Goal: Transaction & Acquisition: Subscribe to service/newsletter

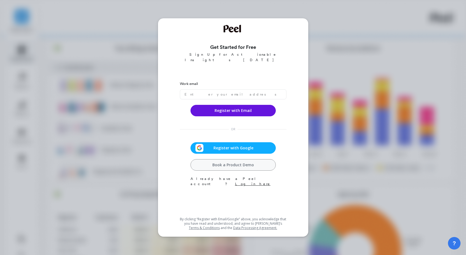
click at [239, 145] on span "Register with Google" at bounding box center [234, 147] width 60 height 5
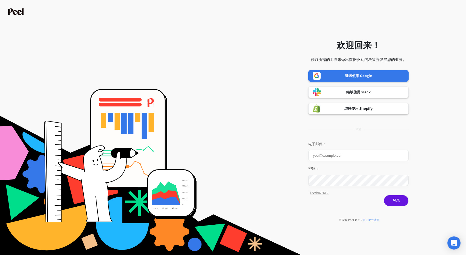
click at [273, 51] on form "欢迎回来！ 获取所需的工具来做出数据驱动的决策并发展您的业务。 继续使用 Google 继续使用 Slack 继续使用 Shopify 或者 电子邮件： 密码…" at bounding box center [233, 128] width 460 height 250
click at [369, 219] on font "点击此处注册" at bounding box center [371, 220] width 16 height 4
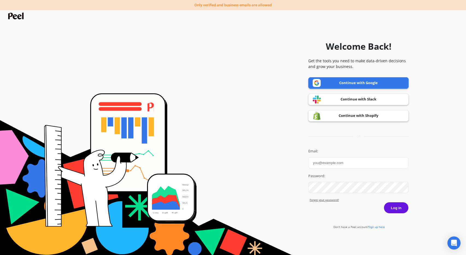
click at [367, 82] on link "Continue with Google" at bounding box center [358, 82] width 100 height 11
click at [326, 161] on input "Email:" at bounding box center [358, 162] width 100 height 11
type input "531689872@qq.com"
click at [384, 202] on button "Log in" at bounding box center [396, 207] width 25 height 11
click at [403, 210] on button "Log in" at bounding box center [396, 207] width 25 height 11
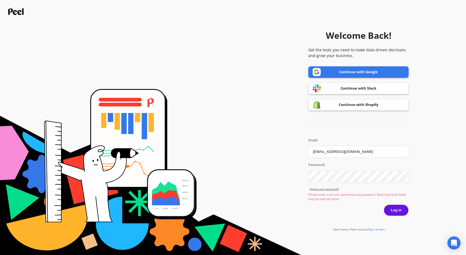
click at [315, 71] on img at bounding box center [317, 72] width 8 height 8
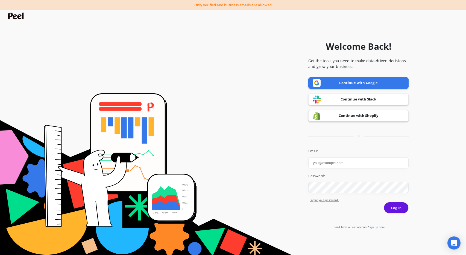
click at [357, 162] on input "Email:" at bounding box center [358, 162] width 100 height 11
type input "[EMAIL_ADDRESS][DOMAIN_NAME]"
click at [404, 208] on button "Log in" at bounding box center [396, 207] width 25 height 11
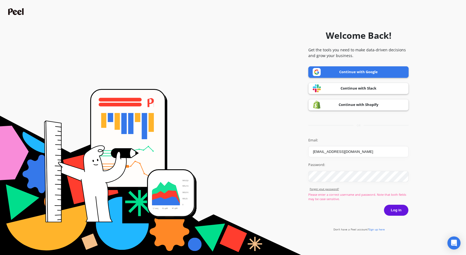
click at [379, 229] on span "Sign up here" at bounding box center [377, 230] width 16 height 4
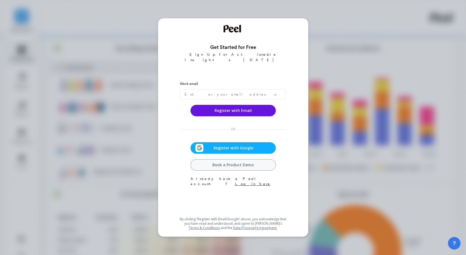
click at [245, 145] on span "Register with Google" at bounding box center [234, 147] width 60 height 5
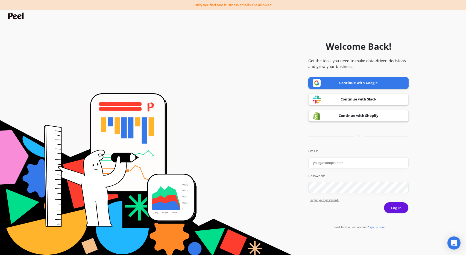
click at [336, 161] on input "Email:" at bounding box center [358, 162] width 100 height 11
type input "[EMAIL_ADDRESS][DOMAIN_NAME]"
click at [398, 209] on button "Log in" at bounding box center [396, 207] width 25 height 11
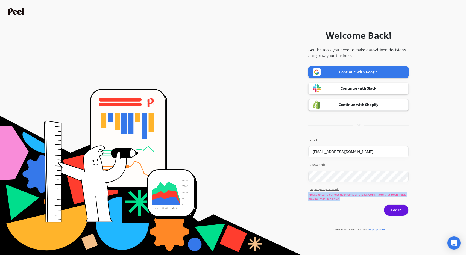
drag, startPoint x: 339, startPoint y: 200, endPoint x: 301, endPoint y: 195, distance: 38.3
click at [301, 195] on form "Welcome Back! Get the tools you need to make data-driven decisions and grow you…" at bounding box center [233, 128] width 460 height 250
click at [295, 215] on form "Welcome Back! Get the tools you need to make data-driven decisions and grow you…" at bounding box center [233, 128] width 460 height 250
click at [331, 198] on p "Please enter a correct username and password. Note that both fields may be case…" at bounding box center [358, 197] width 100 height 9
click at [343, 203] on div "Please enter a correct username and password. Note that both fields may be case…" at bounding box center [358, 199] width 100 height 12
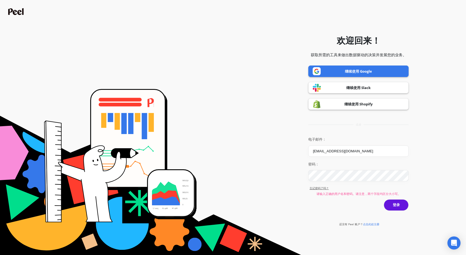
click at [375, 225] on font "点击此处注册" at bounding box center [371, 224] width 16 height 4
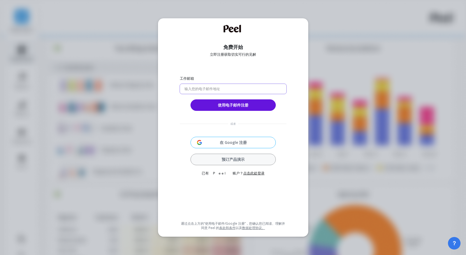
click at [227, 87] on input "email" at bounding box center [233, 89] width 107 height 10
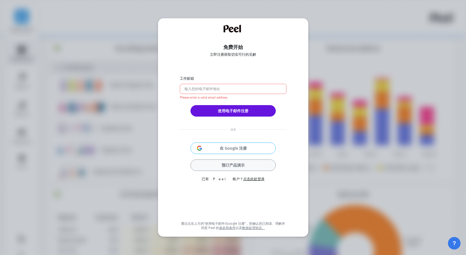
click at [244, 142] on div "工作邮箱 Please enter a valid email address 使用电子邮件注册 或者 在 Google 注册 预订产品演示 已有 Peel …" at bounding box center [233, 146] width 107 height 147
click at [242, 164] on font "预订产品演示" at bounding box center [233, 165] width 23 height 5
click at [237, 89] on input "email" at bounding box center [233, 89] width 107 height 10
click at [237, 146] on font "在 Google 注册" at bounding box center [233, 148] width 27 height 5
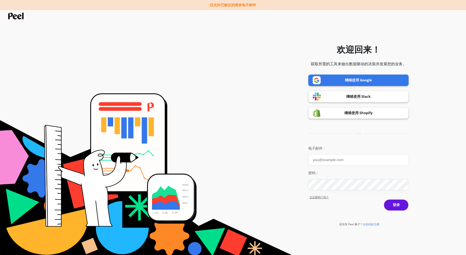
click at [369, 80] on font "继续使用 Google" at bounding box center [358, 80] width 27 height 5
click at [372, 224] on font "点击此处注册" at bounding box center [371, 224] width 16 height 4
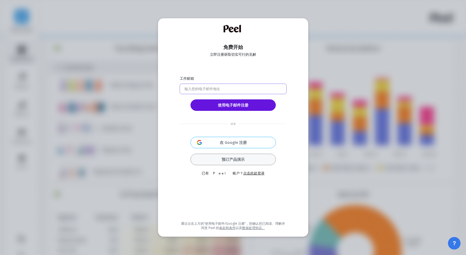
click at [216, 90] on input "email" at bounding box center [233, 89] width 107 height 10
paste input "Dandansu089!"
type input "Dandansu089!"
drag, startPoint x: 205, startPoint y: 86, endPoint x: 161, endPoint y: 83, distance: 45.0
click at [161, 83] on div "免费开始 立即注册获取切实可行的见解 工作邮箱 Dandansu089! 使用电子邮件注册 或者 在 Google 注册 预订产品演示 已有 Peel 账户？…" at bounding box center [233, 127] width 150 height 219
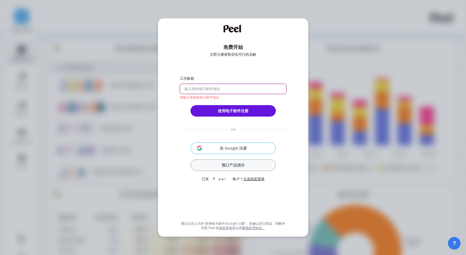
click at [219, 89] on input "email" at bounding box center [233, 89] width 107 height 10
paste input "dansu089@gmail.com"
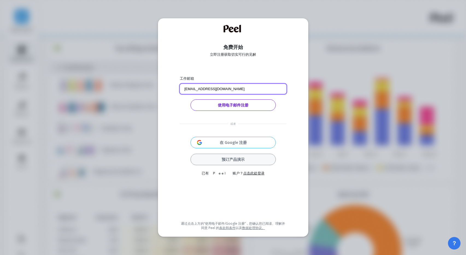
type input "dansu089@gmail.com"
click at [232, 107] on font "使用电子邮件注册" at bounding box center [233, 104] width 31 height 5
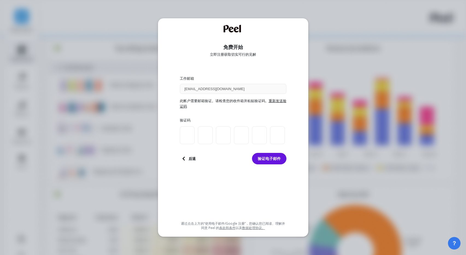
click at [174, 89] on div "免费开始 立即注册获取切实可行的见解 工作邮箱 dansu089@gmail.com 此帐户需要邮箱验证。请检查您的收件箱并粘贴验证码。 重新发送验证码 验证…" at bounding box center [232, 127] width 137 height 205
click at [189, 137] on input at bounding box center [187, 135] width 15 height 18
type input "0"
type input "1"
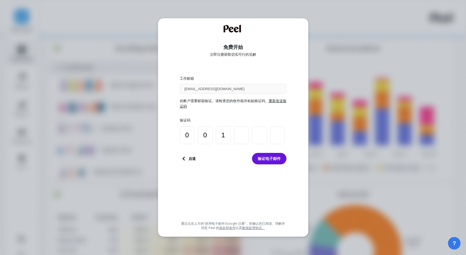
type input "9"
type input "1"
type input "8"
click at [272, 161] on font "验证电子邮件" at bounding box center [269, 158] width 23 height 5
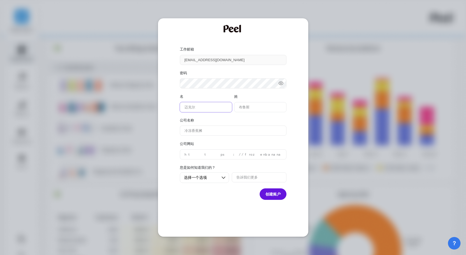
click at [212, 108] on name "text" at bounding box center [206, 107] width 52 height 10
type name "d"
type name "bubble"
click at [259, 108] on name "text" at bounding box center [260, 107] width 52 height 10
type name "su"
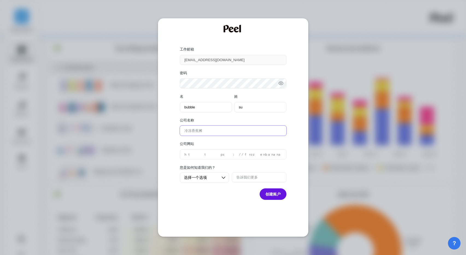
click at [238, 132] on name "text" at bounding box center [233, 131] width 107 height 10
click at [273, 193] on font "创建账户" at bounding box center [272, 194] width 15 height 5
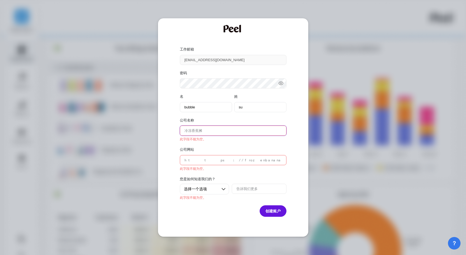
click at [196, 129] on name "text" at bounding box center [233, 131] width 107 height 10
type name "b"
type name "bubble"
click at [222, 161] on website "text" at bounding box center [233, 160] width 107 height 10
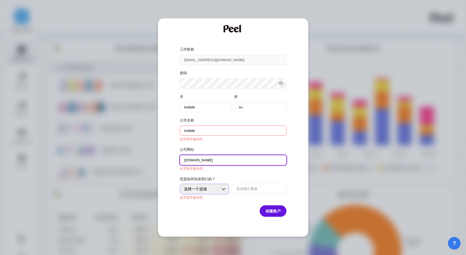
type website "bubble.com"
click at [215, 187] on div "选择一个选项" at bounding box center [201, 189] width 34 height 5
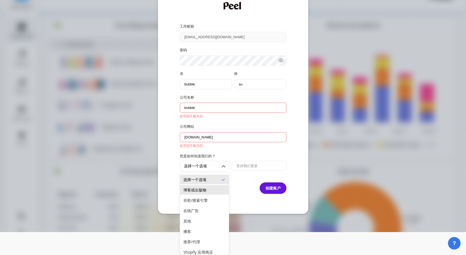
click at [205, 190] on font "博客或出版物" at bounding box center [194, 189] width 23 height 5
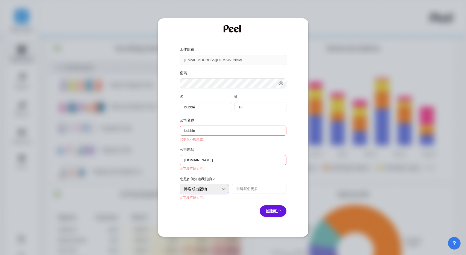
click at [204, 193] on div "博客或出版物" at bounding box center [204, 189] width 49 height 11
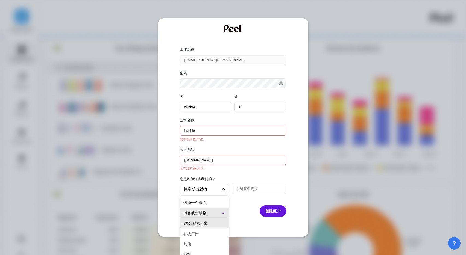
scroll to position [3, 0]
click at [208, 221] on div "谷歌/搜索引擎" at bounding box center [204, 220] width 42 height 5
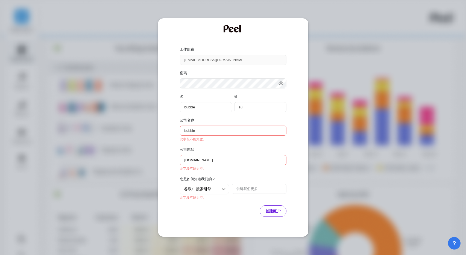
click at [278, 212] on font "创建账户" at bounding box center [272, 210] width 15 height 5
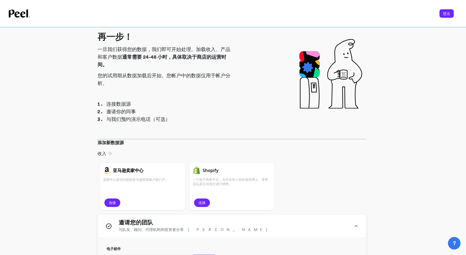
scroll to position [16, 0]
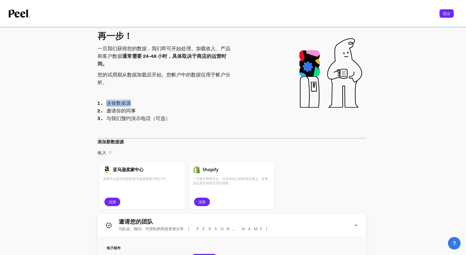
drag, startPoint x: 105, startPoint y: 104, endPoint x: 153, endPoint y: 103, distance: 48.4
click at [153, 103] on li "连接数据源" at bounding box center [169, 103] width 126 height 8
click at [177, 114] on ol "连接数据源 邀请你的同事 与我们预约演示电话（可选）" at bounding box center [165, 110] width 134 height 23
drag, startPoint x: 109, startPoint y: 119, endPoint x: 222, endPoint y: 120, distance: 113.1
click at [218, 120] on li "与我们预约演示电话（可选）" at bounding box center [169, 119] width 126 height 8
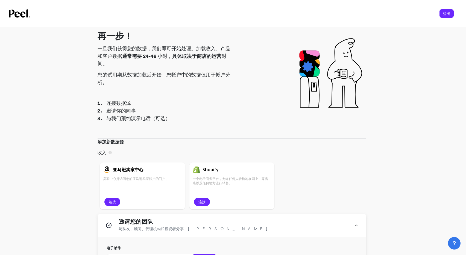
click at [222, 120] on li "与我们预约演示电话（可选）" at bounding box center [169, 119] width 126 height 8
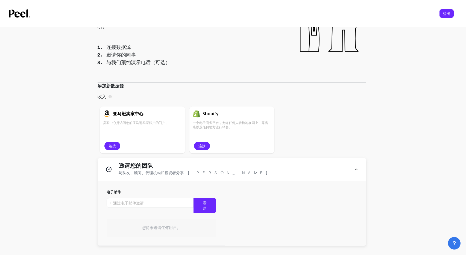
scroll to position [75, 0]
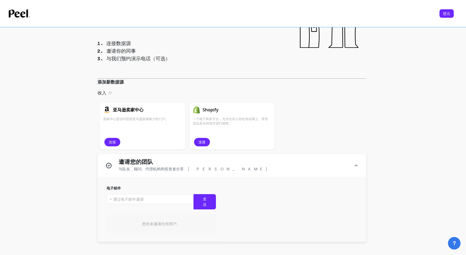
click at [83, 144] on div "再一步！ 一旦我们获得您的数据，我们即可开始处理。加载收入、产品和客户数据 通常需要 24-48 小时，具体取决于商店的运营时间。 您的试用期从数据加载后开始…" at bounding box center [232, 113] width 446 height 368
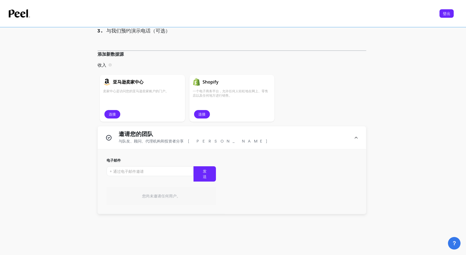
scroll to position [124, 0]
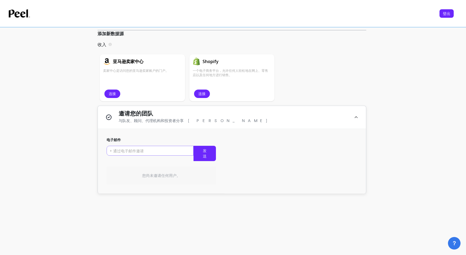
click at [144, 152] on input "input" at bounding box center [150, 151] width 87 height 10
click at [288, 146] on div "电子邮件 发送 您尚未邀请任何用户。" at bounding box center [232, 161] width 268 height 65
click at [357, 119] on icon at bounding box center [356, 117] width 4 height 14
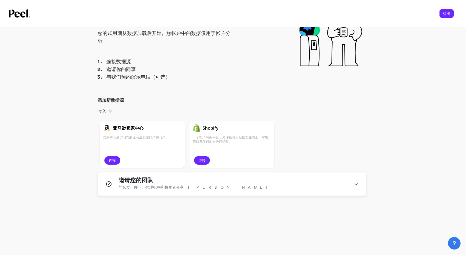
scroll to position [0, 0]
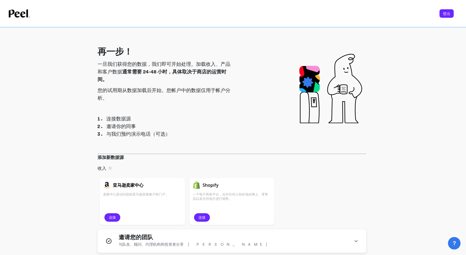
drag, startPoint x: 123, startPoint y: 118, endPoint x: 123, endPoint y: 123, distance: 4.7
click at [123, 118] on font "连接数据源" at bounding box center [118, 119] width 25 height 6
click at [123, 128] on font "邀请你的同事" at bounding box center [121, 126] width 30 height 6
click at [123, 132] on font "与我们预约演示电话（可选）" at bounding box center [138, 134] width 64 height 6
click at [24, 13] on icon at bounding box center [19, 13] width 21 height 8
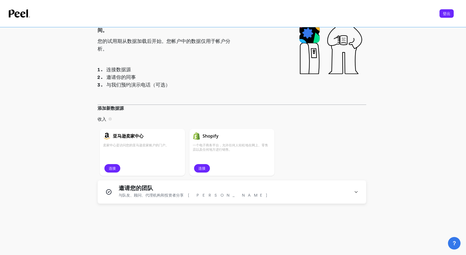
scroll to position [59, 0]
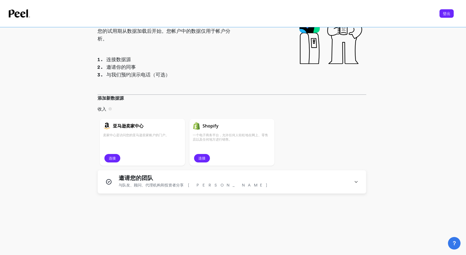
drag, startPoint x: 108, startPoint y: 96, endPoint x: 111, endPoint y: 110, distance: 14.1
click at [108, 97] on font "添加新数据源" at bounding box center [111, 98] width 26 height 6
click at [261, 97] on div "添加新数据源 收入 连接这些来源将为 Peel 添加以收入为中心的指标。 亚马逊卖家中心 卖家中心是访问您的亚马逊卖家账户的门户。 连接 Shopify 一个…" at bounding box center [232, 132] width 269 height 75
click at [144, 148] on div "卖家中心是访问您的亚马逊卖家账户的门户。 连接" at bounding box center [142, 146] width 79 height 33
click at [229, 146] on div "一个电子商务平台，允许任何人轻松地在网上、零售店以及任何地方进行销售。 连接" at bounding box center [232, 146] width 79 height 33
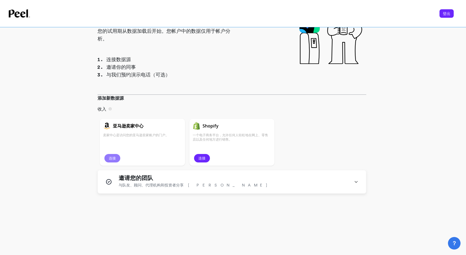
click at [113, 159] on font "连接" at bounding box center [112, 158] width 7 height 5
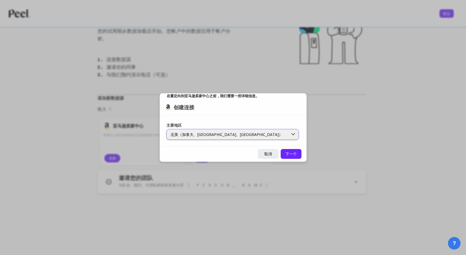
click at [242, 133] on font "北美（加拿大、美国、墨西哥和巴西市场）" at bounding box center [226, 134] width 112 height 5
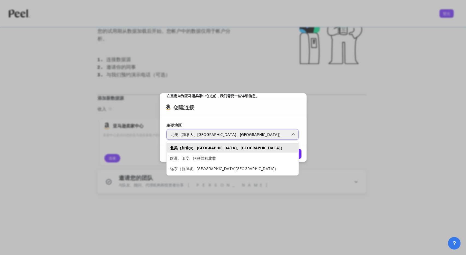
click at [242, 133] on font "北美（加拿大、美国、墨西哥和巴西市场）" at bounding box center [226, 134] width 112 height 5
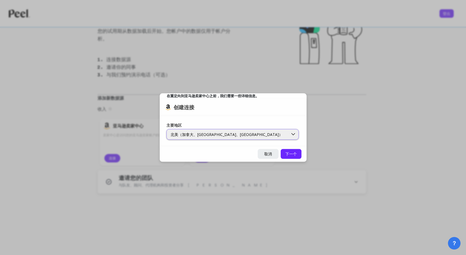
click at [250, 137] on div "北美（加拿大、美国、墨西哥和巴西市场）" at bounding box center [227, 134] width 121 height 6
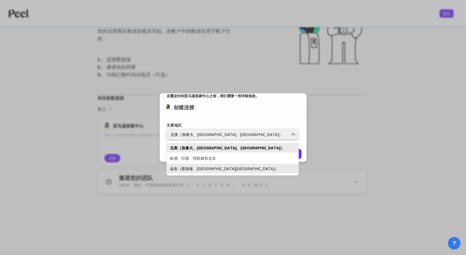
click at [234, 165] on div "远东（新加坡、澳大利亚和日本市场）" at bounding box center [233, 169] width 132 height 10
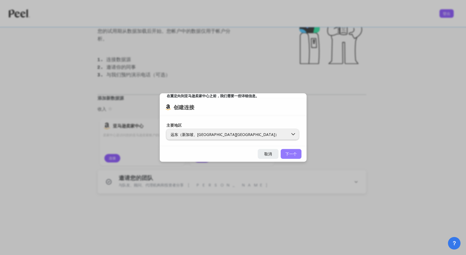
click at [301, 152] on button "下一个" at bounding box center [291, 154] width 21 height 10
click at [295, 153] on font "下一个" at bounding box center [290, 153] width 11 height 5
click at [293, 155] on font "下一个" at bounding box center [290, 153] width 11 height 5
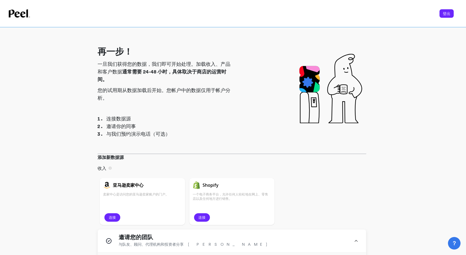
click at [16, 13] on icon at bounding box center [19, 13] width 21 height 8
click at [22, 16] on icon at bounding box center [19, 13] width 21 height 8
drag, startPoint x: 443, startPoint y: 12, endPoint x: 410, endPoint y: 28, distance: 36.2
click at [443, 12] on font "登出" at bounding box center [447, 13] width 8 height 5
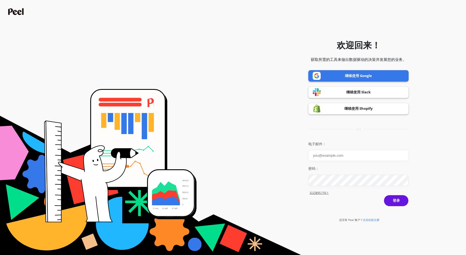
click at [261, 163] on form "欢迎回来！ 获取所需的工具来做出数据驱动的决策并发展您的业务。 继续使用 Google 继续使用 Slack 继续使用 Shopify 或者 电子邮件： 密码…" at bounding box center [233, 128] width 460 height 250
drag, startPoint x: 7, startPoint y: 11, endPoint x: 41, endPoint y: 11, distance: 33.9
click at [41, 11] on form "欢迎回来！ 获取所需的工具来做出数据驱动的决策并发展您的业务。 继续使用 Google 继续使用 Slack 继续使用 Shopify 或者 电子邮件： 密码…" at bounding box center [233, 128] width 460 height 250
click at [13, 14] on img at bounding box center [16, 11] width 17 height 7
drag, startPoint x: 16, startPoint y: 12, endPoint x: 35, endPoint y: 8, distance: 19.0
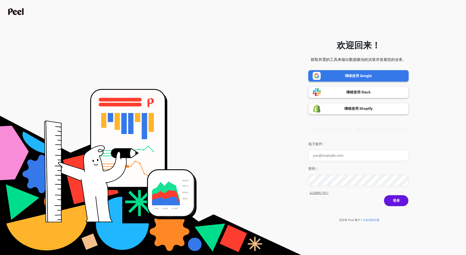
click at [16, 12] on img at bounding box center [16, 11] width 17 height 7
click at [138, 43] on form "欢迎回来！ 获取所需的工具来做出数据驱动的决策并发展您的业务。 继续使用 Google 继续使用 Slack 继续使用 Shopify 或者 电子邮件： 密码…" at bounding box center [233, 128] width 460 height 250
click at [438, 31] on form "欢迎回来！ 获取所需的工具来做出数据驱动的决策并发展您的业务。 继续使用 Google 继续使用 Slack 继续使用 Shopify 或者 电子邮件： 密码…" at bounding box center [233, 128] width 460 height 250
drag, startPoint x: 318, startPoint y: 129, endPoint x: 314, endPoint y: 130, distance: 4.3
click at [310, 129] on div "或者" at bounding box center [358, 129] width 100 height 4
